Goal: Answer question/provide support: Share knowledge or assist other users

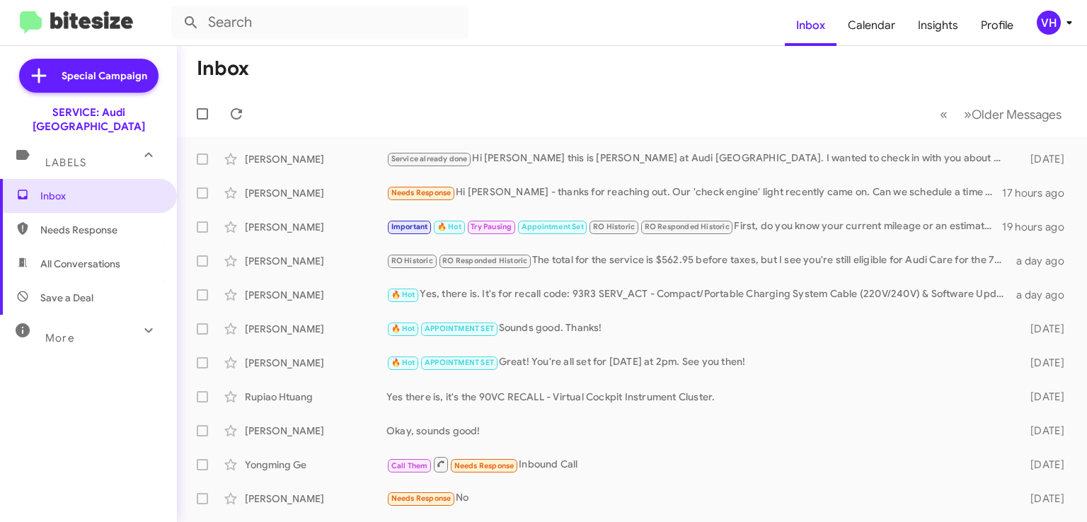
click at [794, 192] on div "Needs Response Hi [PERSON_NAME] - thanks for reaching out. Our 'check engine' l…" at bounding box center [694, 193] width 616 height 16
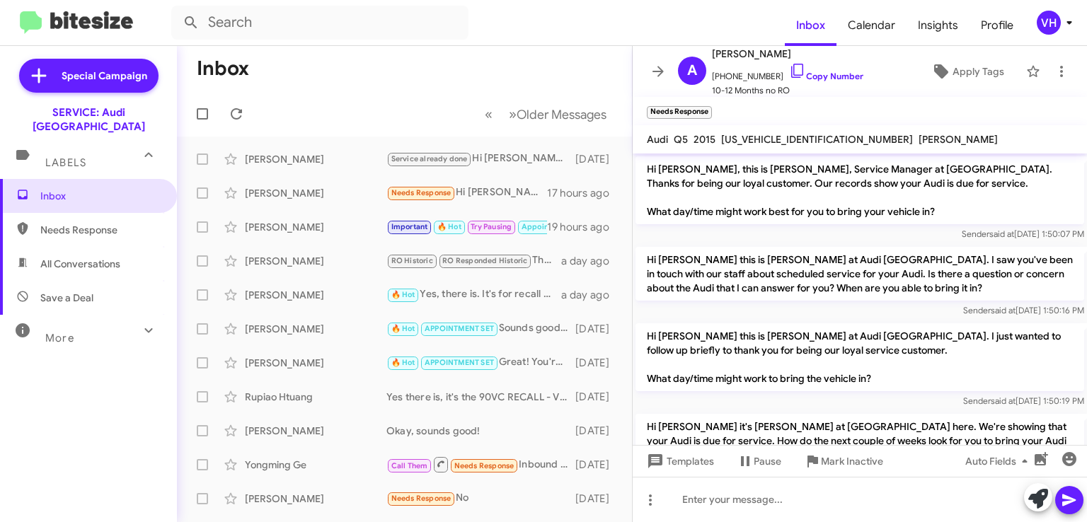
scroll to position [254, 0]
